Goal: Information Seeking & Learning: Compare options

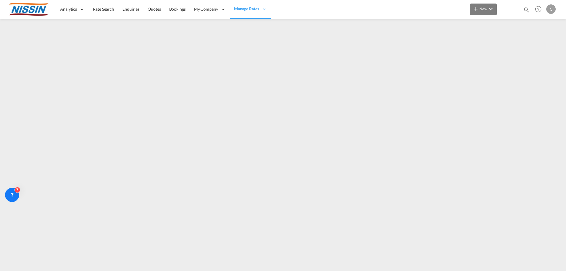
click at [493, 9] on md-icon "icon-chevron-down" at bounding box center [490, 8] width 7 height 7
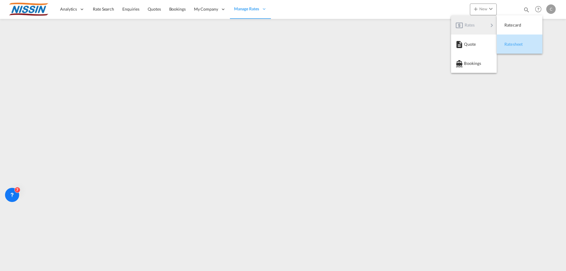
click at [520, 47] on div "Ratesheet" at bounding box center [515, 44] width 22 height 15
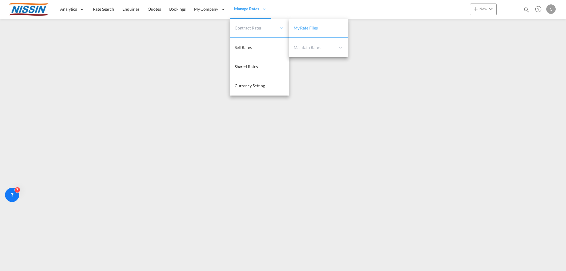
click at [279, 29] on icon at bounding box center [281, 27] width 5 height 5
click at [312, 27] on span "My Rate Files" at bounding box center [306, 27] width 24 height 5
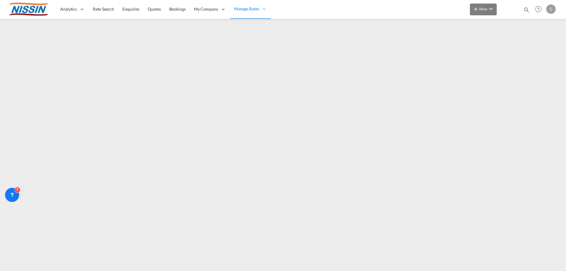
click at [490, 7] on md-icon "icon-chevron-down" at bounding box center [490, 8] width 7 height 7
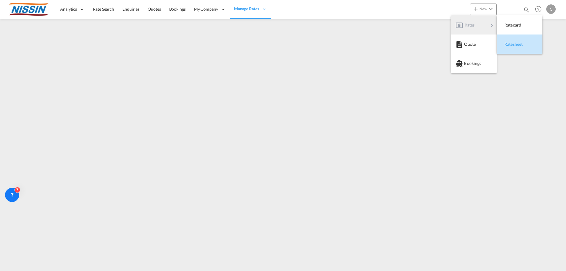
click at [511, 44] on span "Ratesheet" at bounding box center [507, 44] width 6 height 12
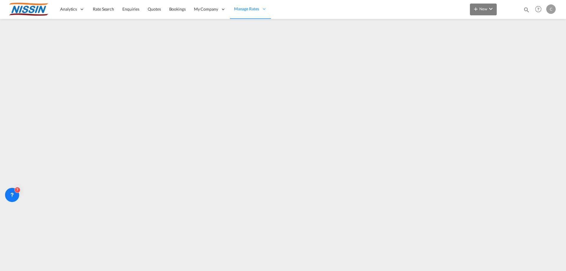
click at [491, 11] on md-icon "icon-chevron-down" at bounding box center [490, 8] width 7 height 7
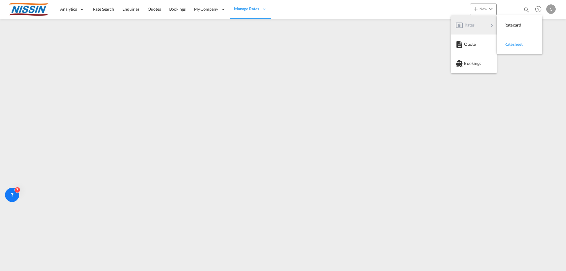
click at [511, 46] on span "Ratesheet" at bounding box center [507, 44] width 6 height 12
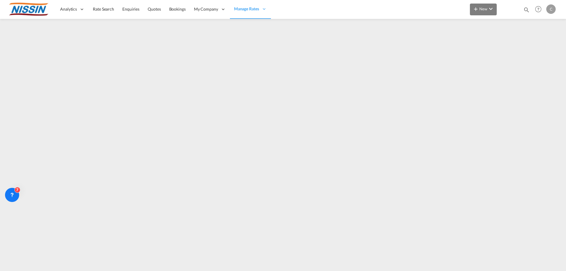
click at [492, 7] on md-icon "icon-chevron-down" at bounding box center [490, 8] width 7 height 7
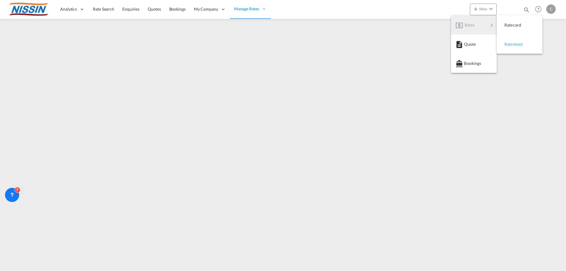
click at [511, 44] on span "Ratesheet" at bounding box center [507, 44] width 6 height 12
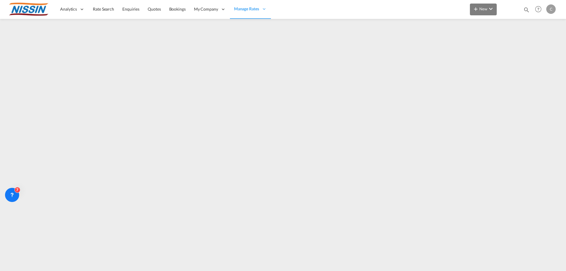
click at [488, 7] on md-icon "icon-chevron-down" at bounding box center [490, 8] width 7 height 7
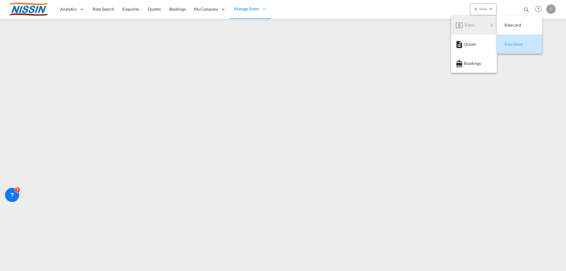
click at [522, 47] on div "Ratesheet" at bounding box center [515, 44] width 22 height 15
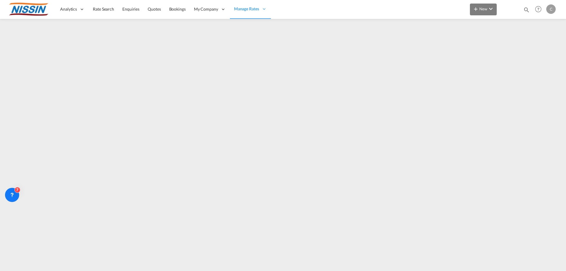
click at [492, 8] on md-icon "icon-chevron-down" at bounding box center [490, 8] width 7 height 7
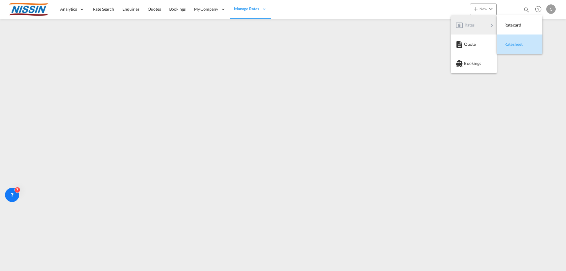
click at [511, 44] on span "Ratesheet" at bounding box center [507, 44] width 6 height 12
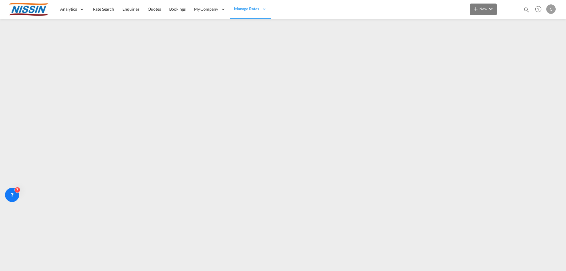
click at [492, 8] on md-icon "icon-chevron-down" at bounding box center [490, 8] width 7 height 7
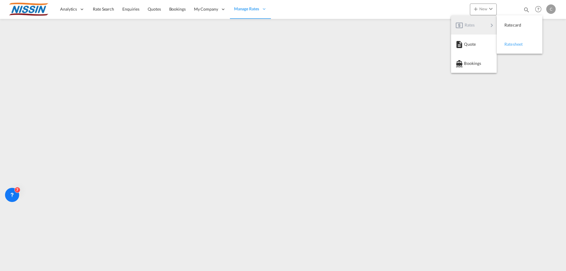
click at [516, 47] on div "Ratesheet" at bounding box center [515, 44] width 22 height 15
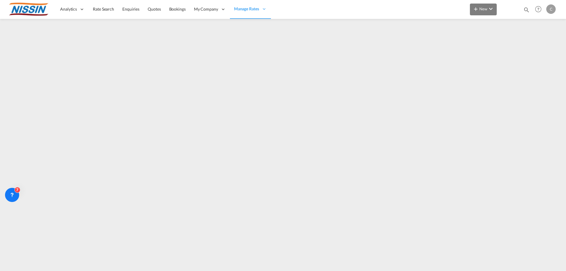
click at [481, 8] on span "New" at bounding box center [483, 8] width 22 height 5
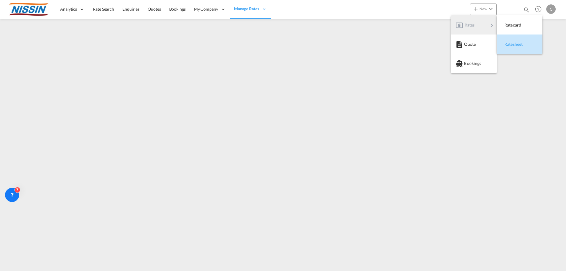
click at [511, 43] on span "Ratesheet" at bounding box center [507, 44] width 6 height 12
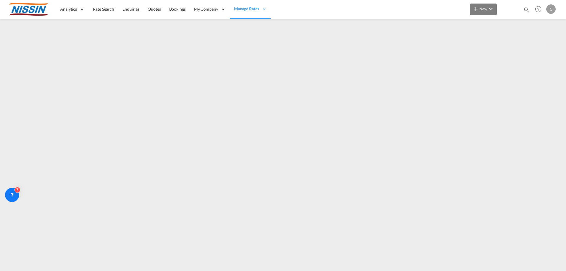
click at [494, 6] on md-icon "icon-chevron-down" at bounding box center [490, 8] width 7 height 7
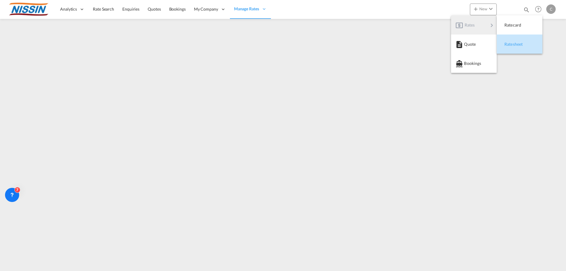
click at [511, 45] on span "Ratesheet" at bounding box center [507, 44] width 6 height 12
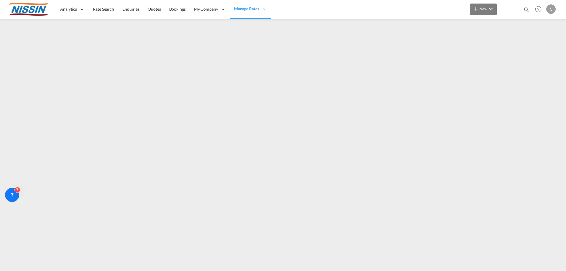
click at [492, 7] on md-icon "icon-chevron-down" at bounding box center [490, 8] width 7 height 7
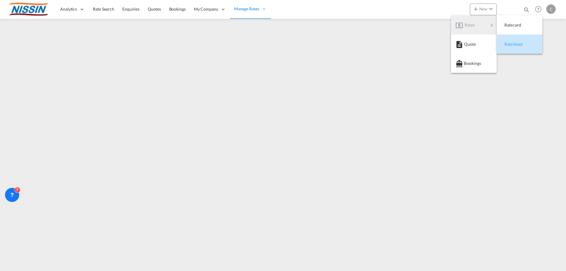
click at [511, 47] on div "Ratesheet" at bounding box center [515, 44] width 22 height 15
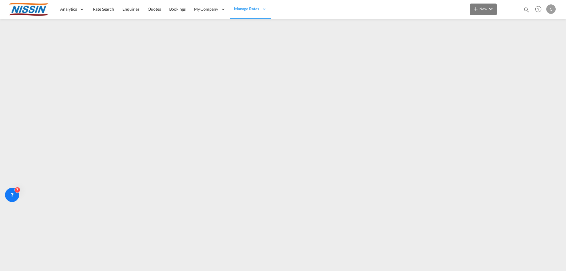
click at [492, 9] on md-icon "icon-chevron-down" at bounding box center [490, 8] width 7 height 7
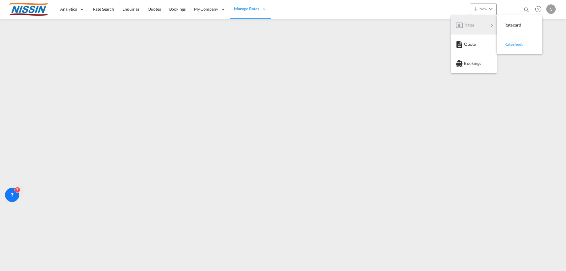
click at [511, 45] on span "Ratesheet" at bounding box center [507, 44] width 6 height 12
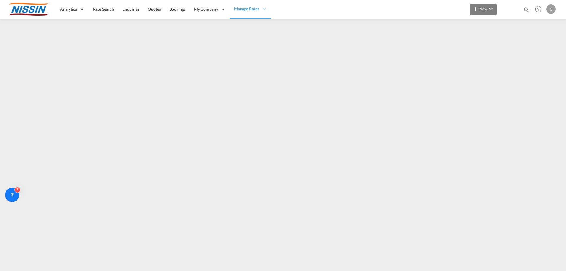
click at [489, 6] on md-icon "icon-chevron-down" at bounding box center [490, 8] width 7 height 7
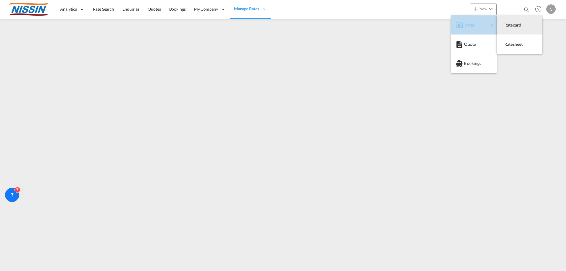
click at [475, 23] on div "Rates" at bounding box center [476, 25] width 24 height 15
click at [511, 43] on span "Ratesheet" at bounding box center [507, 44] width 6 height 12
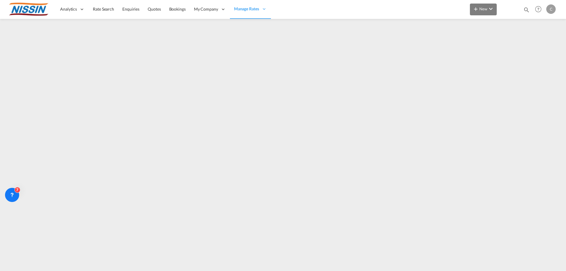
click at [494, 8] on md-icon "icon-chevron-down" at bounding box center [490, 8] width 7 height 7
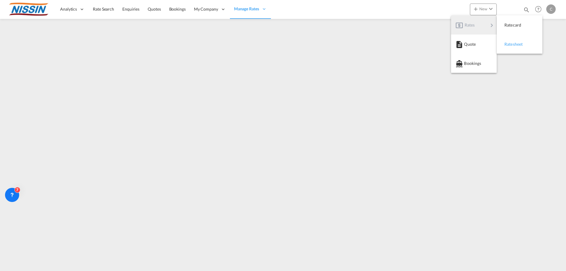
click at [511, 45] on span "Ratesheet" at bounding box center [507, 44] width 6 height 12
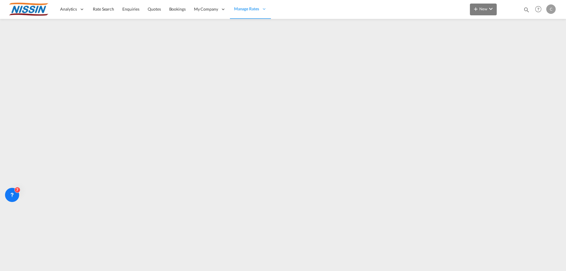
click at [491, 9] on md-icon "icon-chevron-down" at bounding box center [490, 8] width 7 height 7
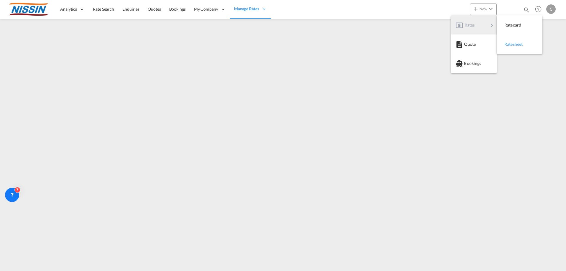
click at [511, 44] on span "Ratesheet" at bounding box center [507, 44] width 6 height 12
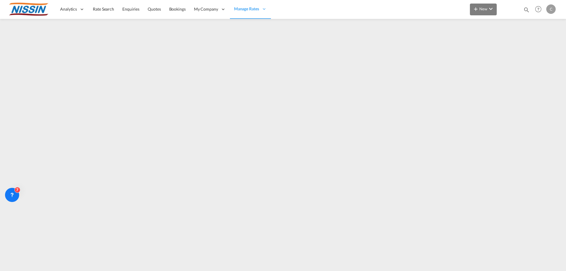
click at [490, 9] on md-icon "icon-chevron-down" at bounding box center [490, 8] width 7 height 7
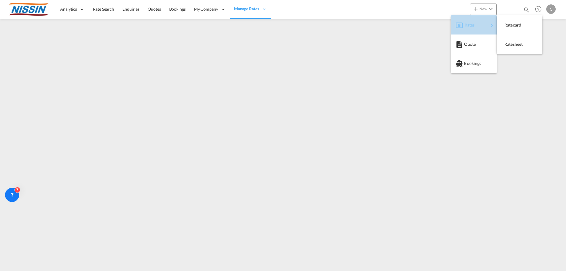
click at [472, 26] on span "Rates" at bounding box center [467, 25] width 7 height 12
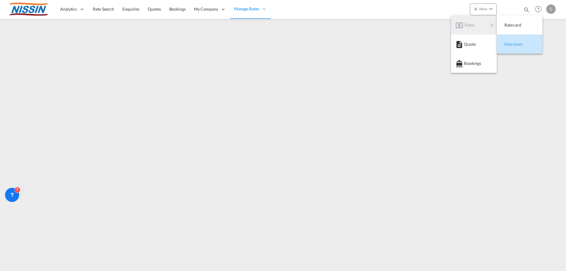
click at [511, 45] on span "Ratesheet" at bounding box center [507, 44] width 6 height 12
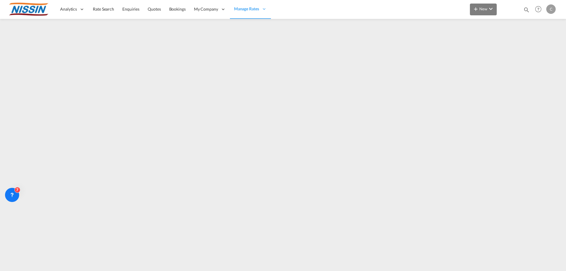
click at [489, 10] on md-icon "icon-chevron-down" at bounding box center [490, 8] width 7 height 7
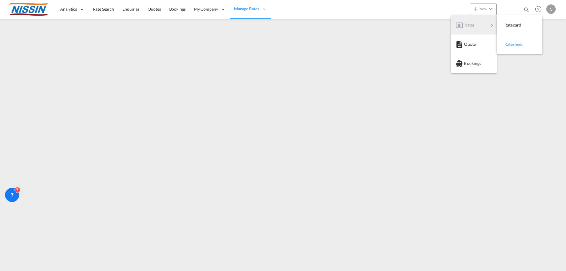
click at [512, 47] on div "Ratesheet" at bounding box center [515, 44] width 22 height 15
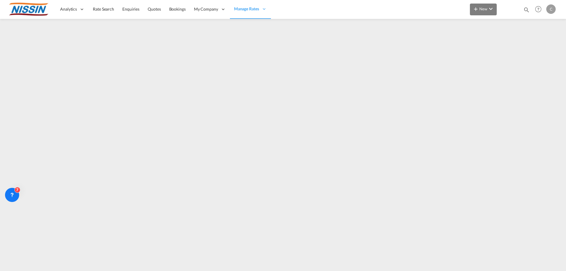
click at [492, 8] on md-icon "icon-chevron-down" at bounding box center [490, 8] width 7 height 7
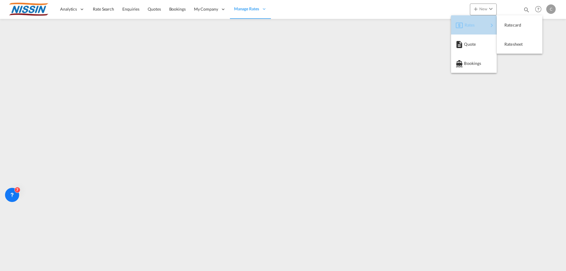
drag, startPoint x: 481, startPoint y: 24, endPoint x: 484, endPoint y: 24, distance: 3.5
click at [481, 24] on div "Rates" at bounding box center [476, 25] width 24 height 15
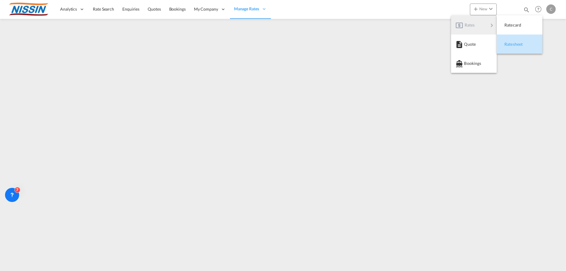
click at [511, 46] on span "Ratesheet" at bounding box center [507, 44] width 6 height 12
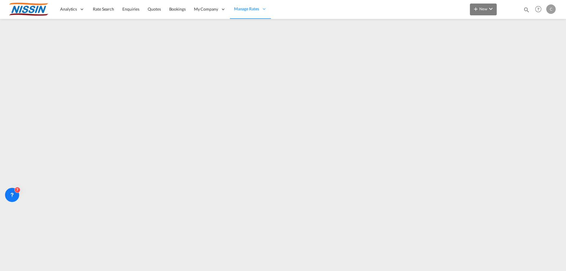
click at [491, 6] on md-icon "icon-chevron-down" at bounding box center [490, 8] width 7 height 7
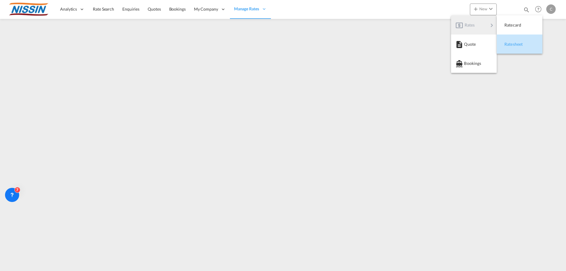
click at [511, 46] on span "Ratesheet" at bounding box center [507, 44] width 6 height 12
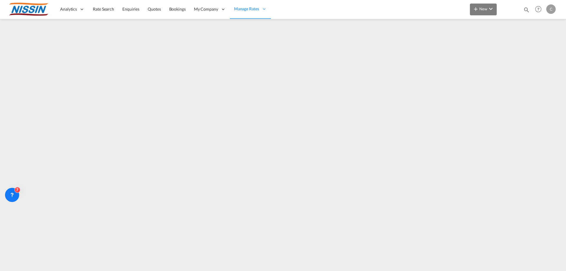
click at [490, 7] on md-icon "icon-chevron-down" at bounding box center [490, 8] width 7 height 7
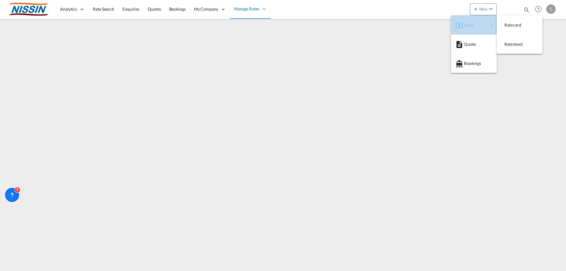
click at [470, 24] on span "Rates" at bounding box center [467, 25] width 7 height 12
click at [507, 44] on span "Ratesheet" at bounding box center [507, 44] width 6 height 12
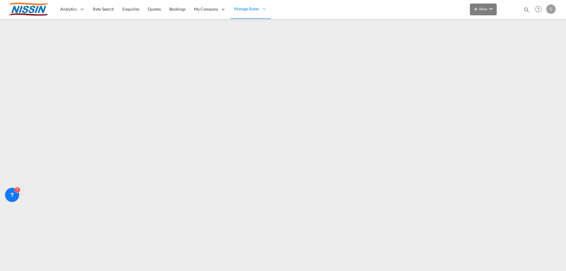
click at [492, 8] on md-icon "icon-chevron-down" at bounding box center [490, 8] width 7 height 7
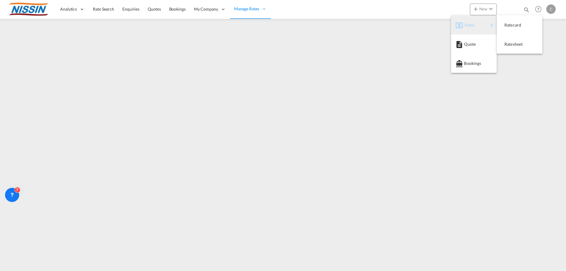
click at [484, 21] on div "Rates" at bounding box center [476, 25] width 24 height 15
click at [511, 23] on span "Ratecard" at bounding box center [507, 25] width 6 height 12
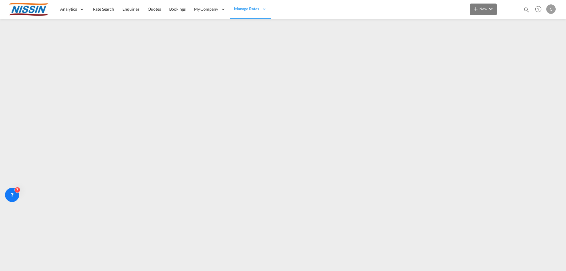
click at [490, 5] on md-icon "icon-chevron-down" at bounding box center [490, 8] width 7 height 7
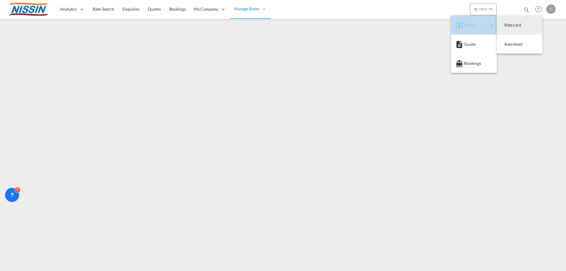
click at [480, 27] on div "Rates" at bounding box center [476, 25] width 24 height 15
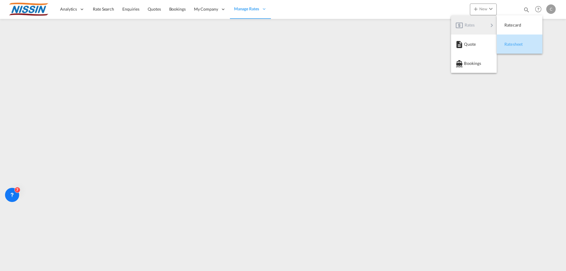
click at [511, 45] on span "Ratesheet" at bounding box center [507, 44] width 6 height 12
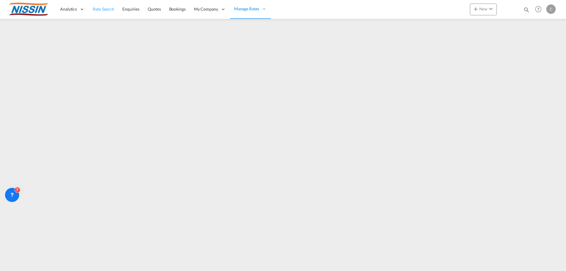
click at [105, 8] on span "Rate Search" at bounding box center [103, 8] width 21 height 5
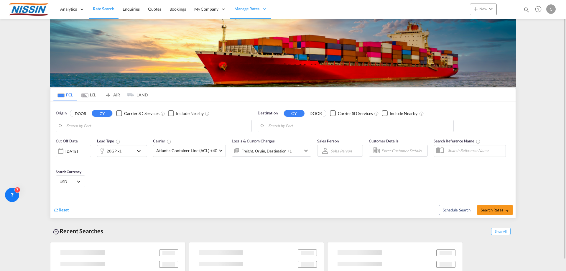
type input "[GEOGRAPHIC_DATA], [GEOGRAPHIC_DATA], USLGB"
type input "[GEOGRAPHIC_DATA], JPTYO"
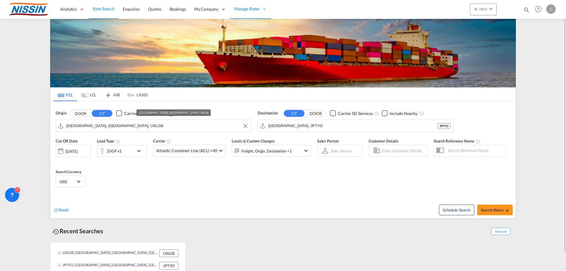
click at [123, 128] on input "[GEOGRAPHIC_DATA], [GEOGRAPHIC_DATA], USLGB" at bounding box center [157, 125] width 182 height 9
click at [116, 96] on md-tab-item "AIR" at bounding box center [112, 94] width 24 height 13
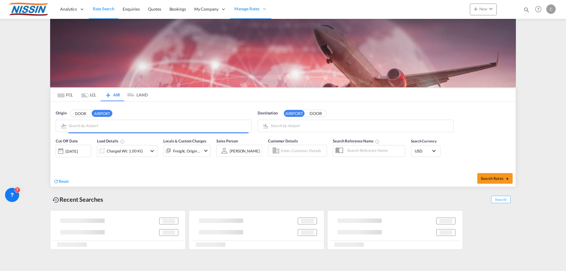
type input "Los Angeles International, [GEOGRAPHIC_DATA], [GEOGRAPHIC_DATA]"
type input "Kansai International, [GEOGRAPHIC_DATA], KIX"
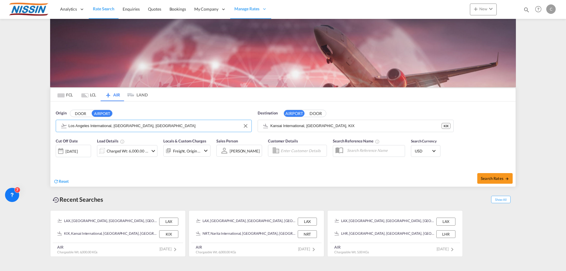
click at [113, 122] on input "Los Angeles International, [GEOGRAPHIC_DATA], [GEOGRAPHIC_DATA]" at bounding box center [158, 125] width 180 height 9
click at [503, 180] on span "Search Rates" at bounding box center [495, 178] width 28 height 5
type input "LAX to KIX / [DATE]"
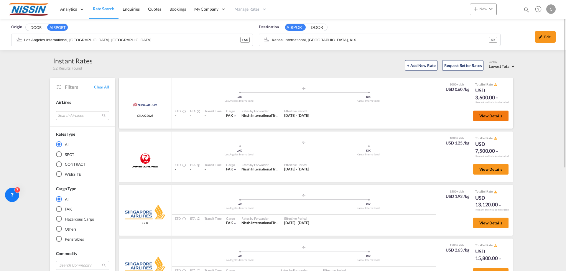
click at [481, 119] on button "View Details" at bounding box center [490, 116] width 35 height 11
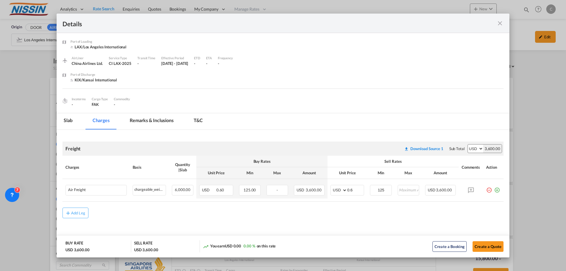
scroll to position [1, 0]
click at [502, 23] on md-icon "icon-close fg-AAA8AD m-0 cursor" at bounding box center [499, 23] width 7 height 7
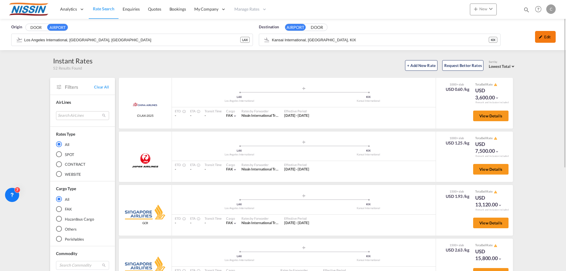
click at [545, 34] on div "Edit" at bounding box center [545, 37] width 21 height 12
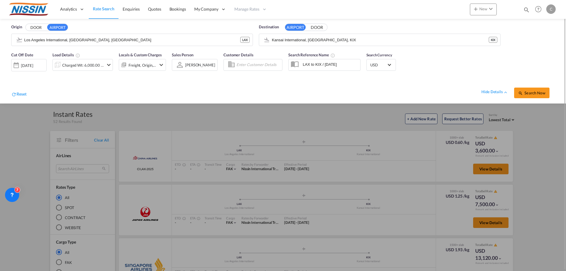
click at [108, 62] on md-icon "icon-chevron-down" at bounding box center [108, 64] width 7 height 7
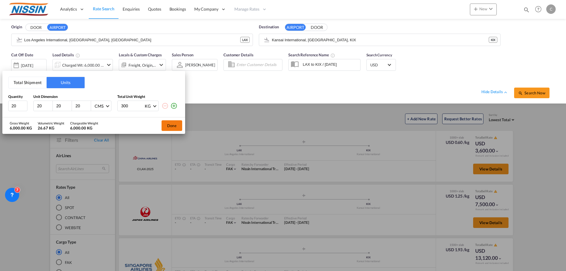
click at [168, 126] on button "Done" at bounding box center [171, 125] width 21 height 11
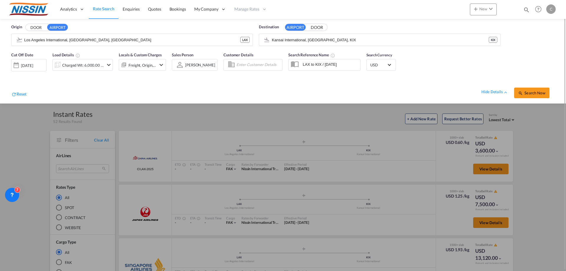
click at [33, 65] on div "[DATE]" at bounding box center [27, 65] width 12 height 5
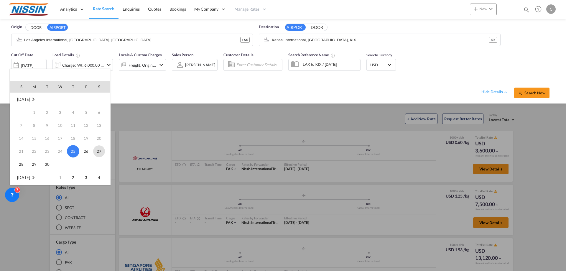
click at [102, 151] on span "27" at bounding box center [99, 151] width 12 height 12
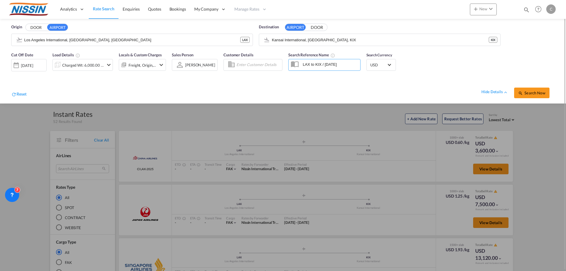
click at [106, 63] on md-icon "icon-chevron-down" at bounding box center [108, 64] width 7 height 7
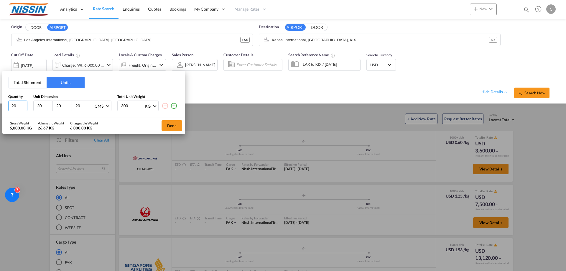
click at [19, 106] on input "20" at bounding box center [17, 105] width 19 height 11
type input "2"
type input "10"
click at [137, 108] on input "300" at bounding box center [133, 106] width 24 height 10
type input "3"
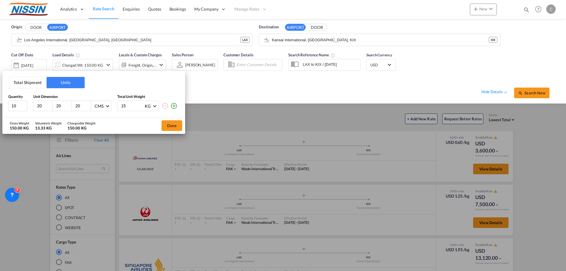
type input "1"
type input "20"
click at [178, 125] on button "Done" at bounding box center [171, 125] width 21 height 11
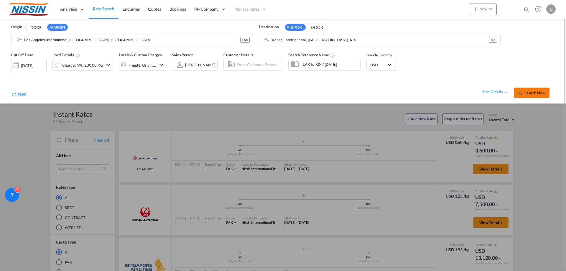
click at [530, 94] on span "Search Now" at bounding box center [531, 92] width 27 height 5
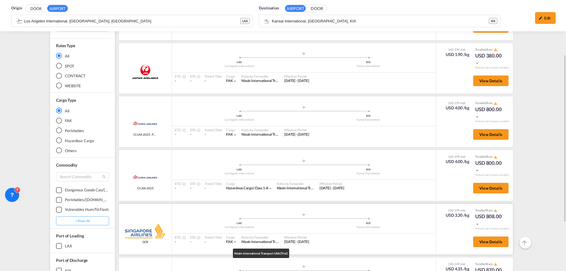
scroll to position [118, 0]
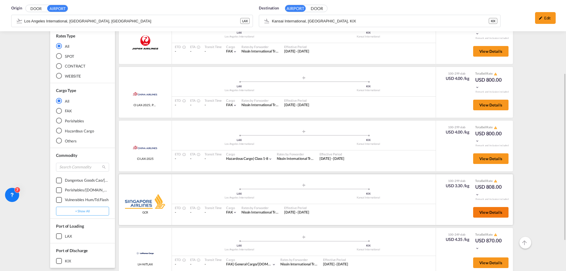
click at [495, 215] on button "View Details" at bounding box center [490, 212] width 35 height 11
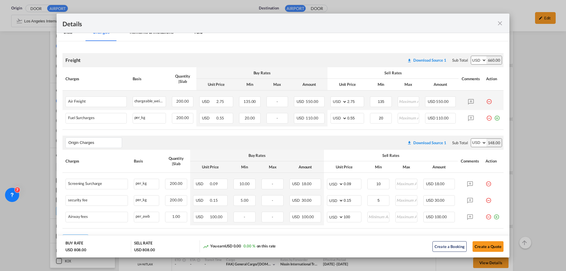
scroll to position [116, 0]
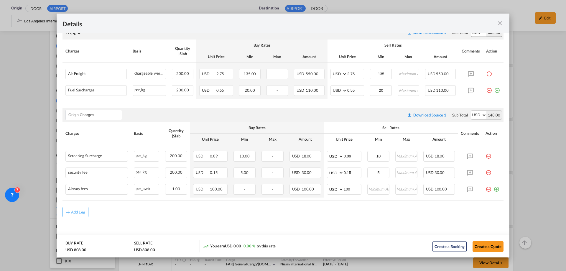
click at [501, 22] on md-icon "icon-close fg-AAA8AD m-0 cursor" at bounding box center [499, 23] width 7 height 7
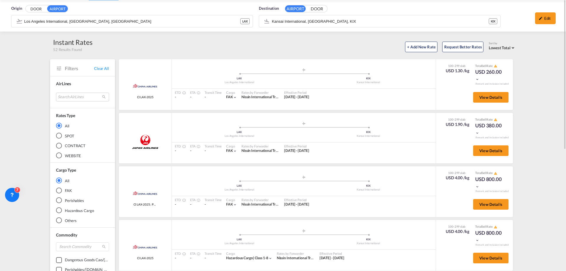
scroll to position [0, 0]
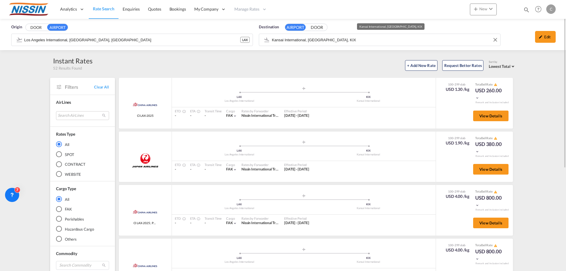
click at [362, 41] on input "Kansai International, [GEOGRAPHIC_DATA], KIX" at bounding box center [384, 39] width 225 height 9
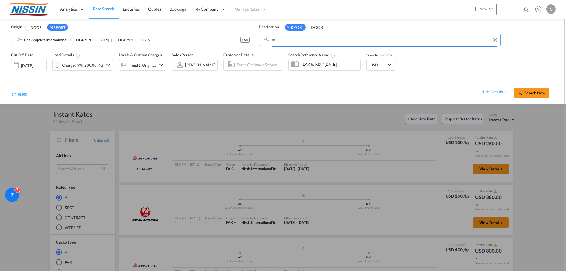
type input "n"
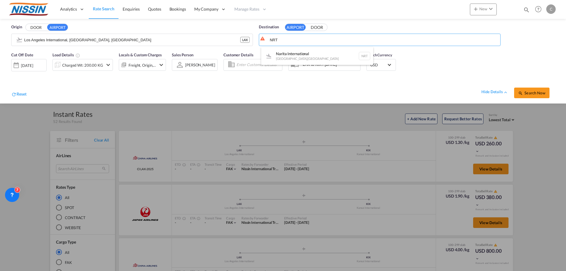
type input "NRT"
click at [33, 65] on div "[DATE]" at bounding box center [27, 65] width 12 height 5
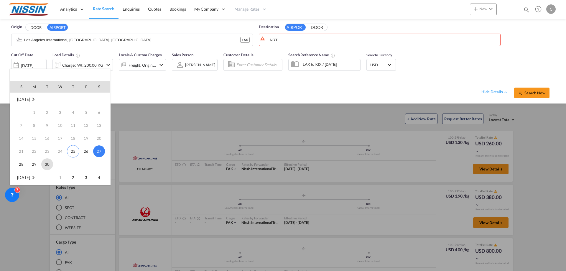
click at [47, 167] on span "30" at bounding box center [47, 164] width 12 height 12
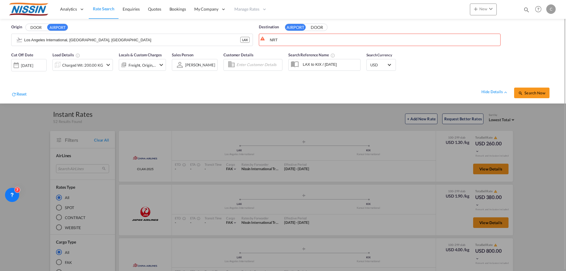
click at [109, 63] on md-icon "icon-chevron-down" at bounding box center [108, 64] width 7 height 7
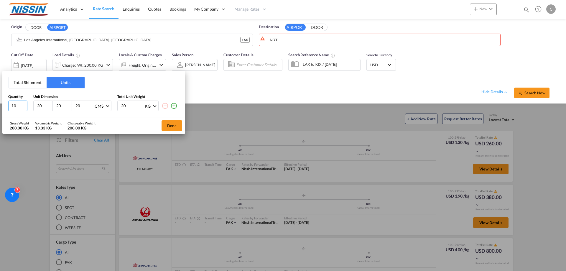
click at [19, 106] on input "10" at bounding box center [17, 105] width 19 height 11
type input "1"
type input "2"
type input "122"
type input "102"
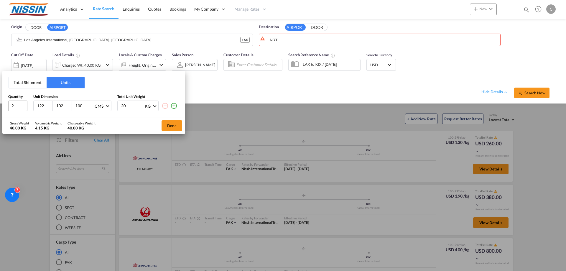
type input "100"
click at [130, 106] on input "20" at bounding box center [133, 106] width 24 height 10
type input "2"
type input "125"
click at [173, 123] on button "Done" at bounding box center [171, 125] width 21 height 11
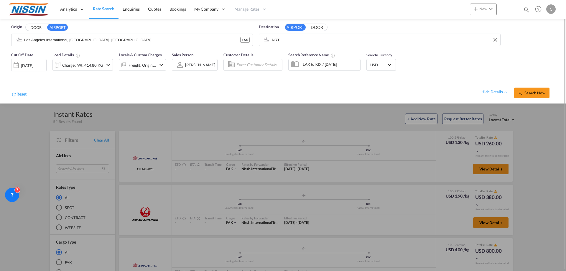
click at [302, 38] on body "Analytics Reports Dashboard Rate Search Enquiries Quotes Bookings" at bounding box center [283, 135] width 566 height 271
click at [302, 55] on div "Narita International [GEOGRAPHIC_DATA] , [GEOGRAPHIC_DATA] NRT" at bounding box center [315, 56] width 112 height 18
type input "Narita International, [GEOGRAPHIC_DATA], NRT"
click at [160, 64] on md-icon "icon-chevron-down" at bounding box center [161, 64] width 7 height 7
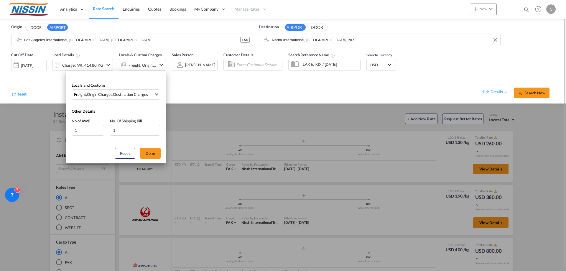
click at [160, 64] on div "Locals and Customs Freight , Origin Charges , Destination Charges Clear All Sel…" at bounding box center [283, 135] width 566 height 271
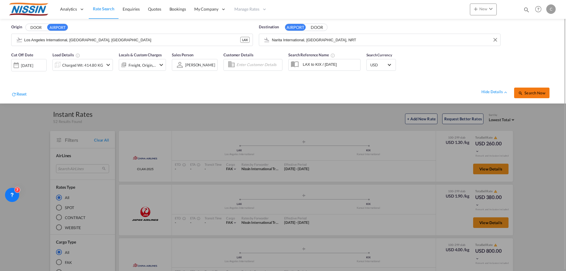
click at [535, 93] on span "Search Now" at bounding box center [531, 92] width 27 height 5
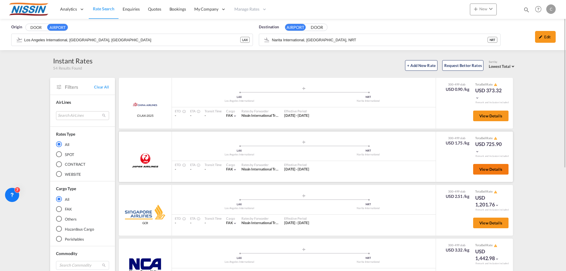
click at [490, 169] on span "View Details" at bounding box center [490, 169] width 23 height 5
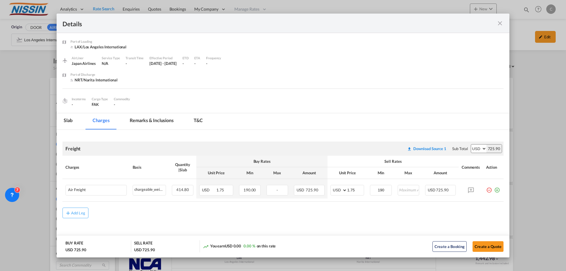
click at [500, 22] on md-icon "icon-close fg-AAA8AD m-0 cursor" at bounding box center [499, 23] width 7 height 7
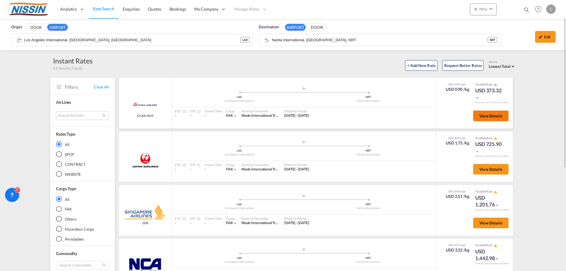
click at [489, 116] on span "View Details" at bounding box center [490, 115] width 23 height 5
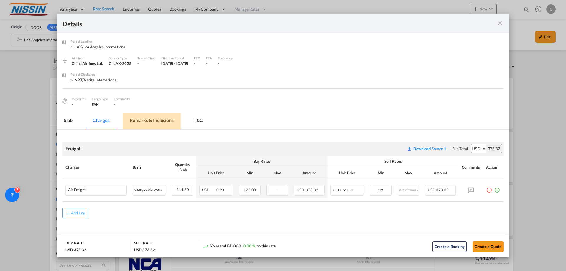
click at [153, 120] on md-tab-item "Remarks & Inclusions" at bounding box center [152, 121] width 58 height 16
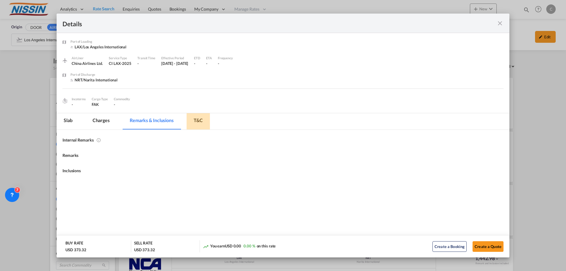
click at [203, 117] on md-tab-item "T&C" at bounding box center [198, 121] width 23 height 16
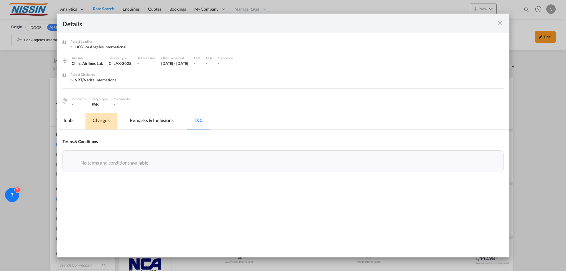
click at [102, 120] on md-tab-item "Charges" at bounding box center [100, 121] width 31 height 16
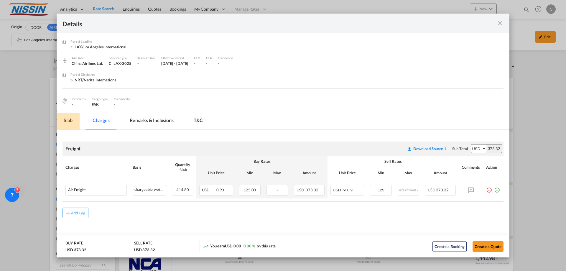
click at [68, 118] on md-tab-item "Slab" at bounding box center [68, 121] width 23 height 16
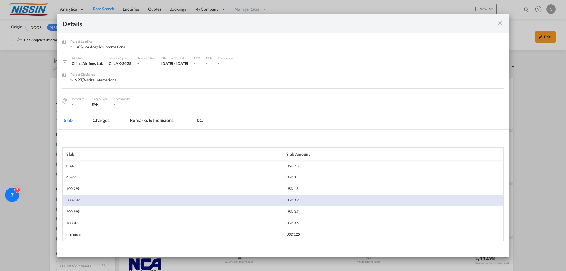
click at [501, 21] on md-icon "icon-close fg-AAA8AD m-0 cursor" at bounding box center [499, 23] width 7 height 7
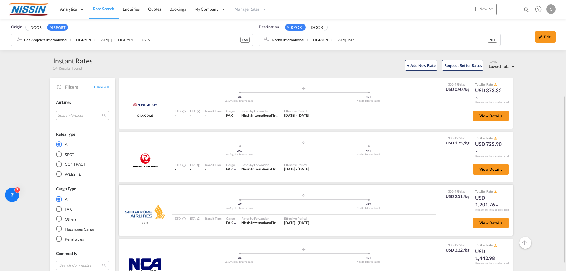
scroll to position [59, 0]
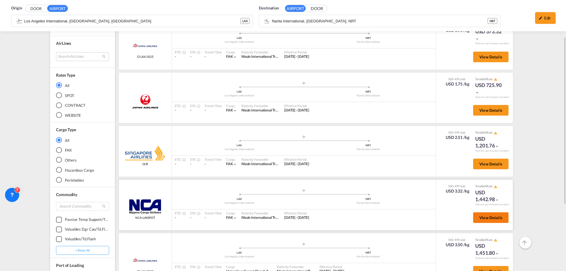
click at [484, 217] on span "View Details" at bounding box center [490, 217] width 23 height 5
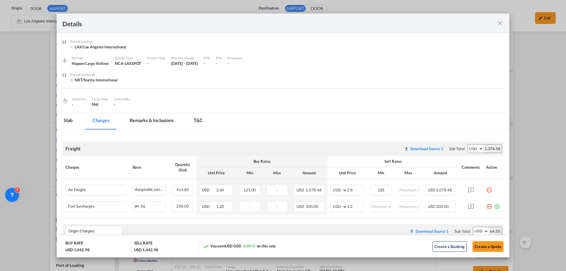
click at [502, 22] on md-icon "icon-close fg-AAA8AD m-0 cursor" at bounding box center [499, 23] width 7 height 7
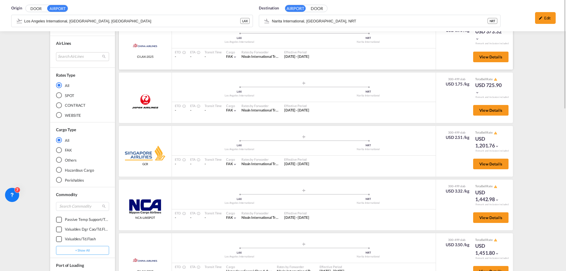
scroll to position [0, 0]
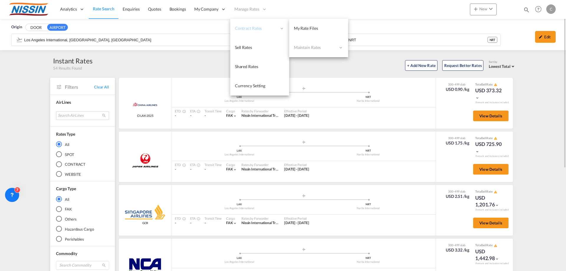
click at [248, 25] on span "Contract Rates" at bounding box center [256, 28] width 42 height 6
click at [301, 28] on span "My Rate Files" at bounding box center [306, 28] width 24 height 5
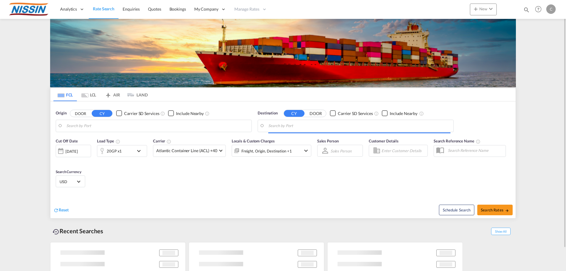
type input "[GEOGRAPHIC_DATA], [GEOGRAPHIC_DATA], USLGB"
type input "[GEOGRAPHIC_DATA], JPTYO"
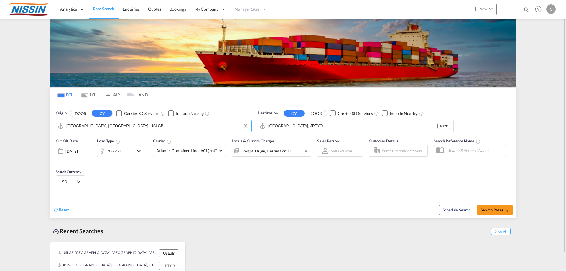
click at [155, 124] on input "[GEOGRAPHIC_DATA], [GEOGRAPHIC_DATA], USLGB" at bounding box center [157, 125] width 182 height 9
click at [114, 95] on md-tab-item "AIR" at bounding box center [112, 94] width 24 height 13
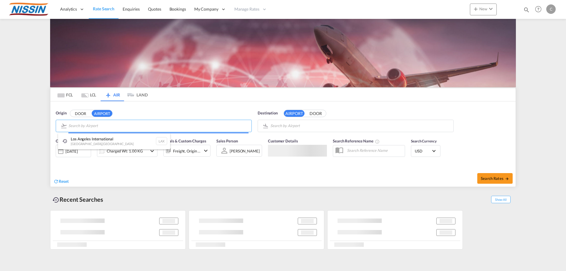
click at [116, 126] on body "Analytics Reports Dashboard Rate Search Enquiries Quotes Bookings" at bounding box center [283, 135] width 566 height 271
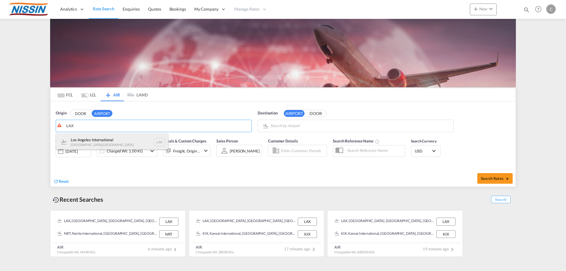
click at [107, 142] on div "Los Angeles International Los Angeles , United States LAX" at bounding box center [112, 142] width 112 height 18
type input "Los Angeles International, [GEOGRAPHIC_DATA], [GEOGRAPHIC_DATA]"
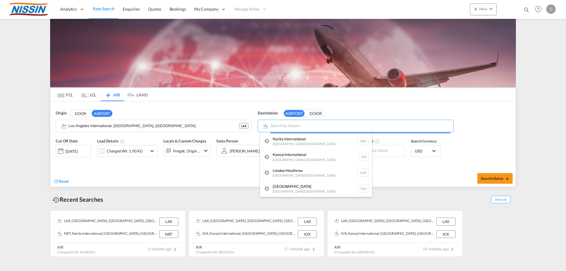
click at [284, 126] on body "Analytics Reports Dashboard Rate Search Enquiries Quotes Bookings" at bounding box center [283, 135] width 566 height 271
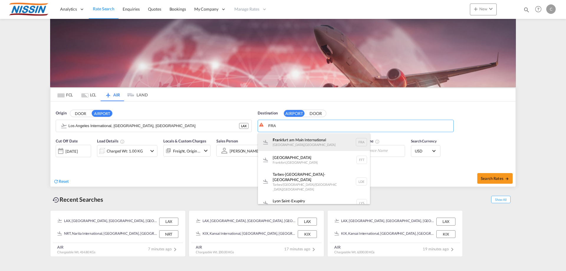
click at [290, 142] on div "Fra nkfurt am Main International Frankfurt-am-Main , Germany FRA" at bounding box center [314, 142] width 112 height 18
type input "Frankfurt am Main International, Frankfurt-am-Main, FRA"
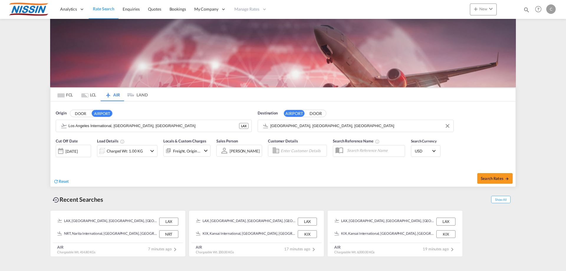
click at [78, 151] on div "[DATE]" at bounding box center [71, 151] width 12 height 5
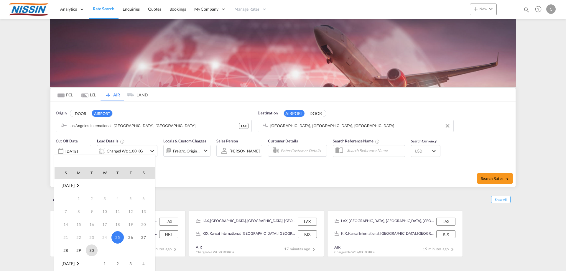
click at [91, 252] on span "30" at bounding box center [92, 250] width 12 height 12
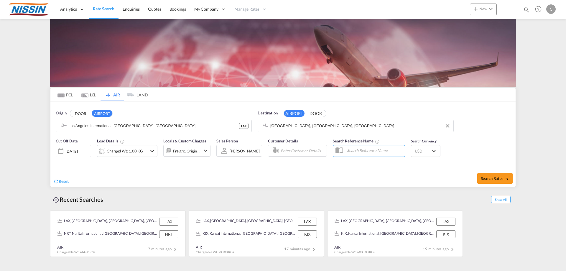
click at [152, 150] on md-icon "icon-chevron-down" at bounding box center [152, 150] width 7 height 7
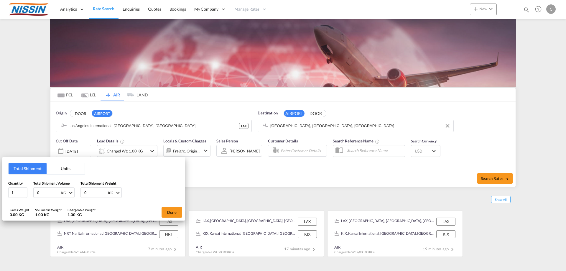
click at [67, 168] on button "Units" at bounding box center [66, 168] width 38 height 11
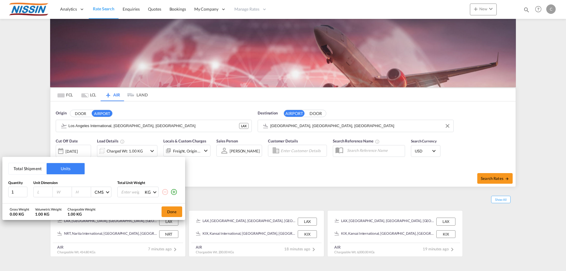
click at [43, 191] on input "number" at bounding box center [45, 191] width 16 height 5
type input "100"
type input "80"
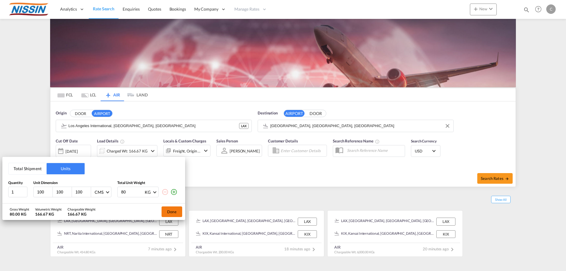
click at [170, 211] on button "Done" at bounding box center [171, 211] width 21 height 11
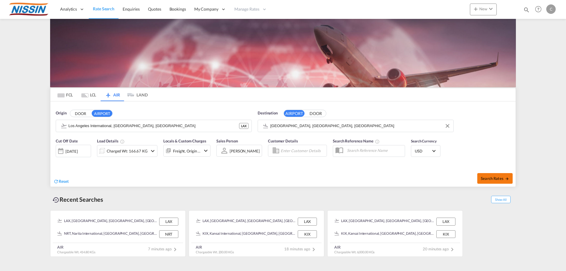
click at [497, 177] on span "Search Rates" at bounding box center [495, 178] width 28 height 5
type input "LAX to FRA / 30 Sep 2025"
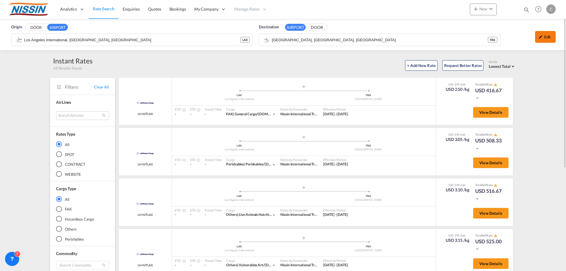
click at [543, 38] on div "Edit" at bounding box center [545, 37] width 21 height 12
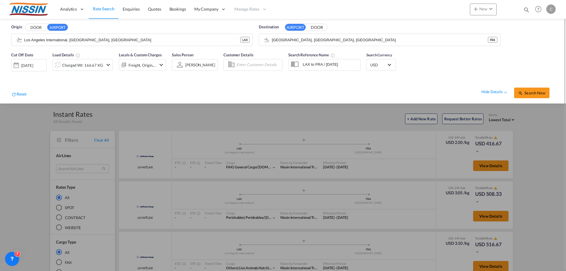
click at [163, 66] on md-icon "icon-chevron-down" at bounding box center [161, 64] width 7 height 7
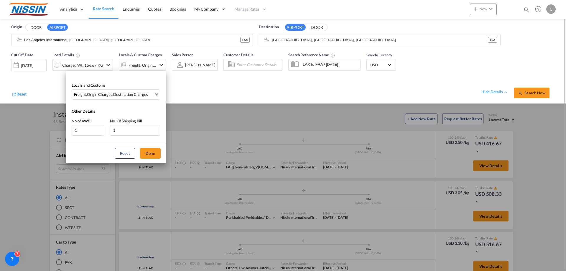
click at [163, 66] on div "Locals and Customs Freight , Origin Charges , Destination Charges Clear All Sel…" at bounding box center [283, 135] width 566 height 271
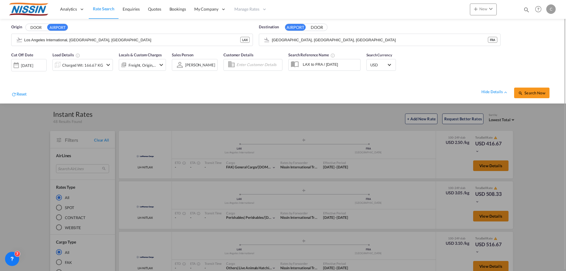
click at [480, 164] on div at bounding box center [283, 135] width 566 height 271
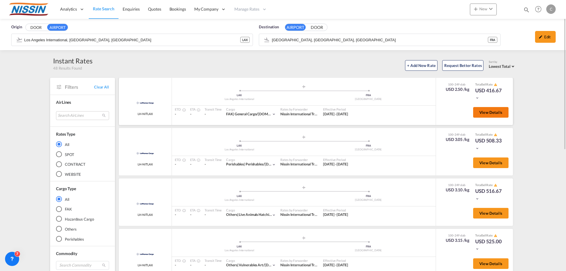
click at [482, 112] on span "View Details" at bounding box center [490, 112] width 23 height 5
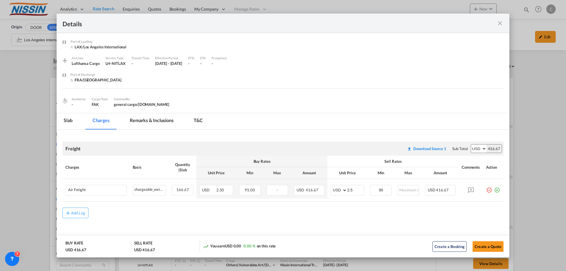
scroll to position [1, 0]
click at [499, 25] on md-icon "icon-close fg-AAA8AD m-0 cursor" at bounding box center [499, 23] width 7 height 7
